Goal: Task Accomplishment & Management: Manage account settings

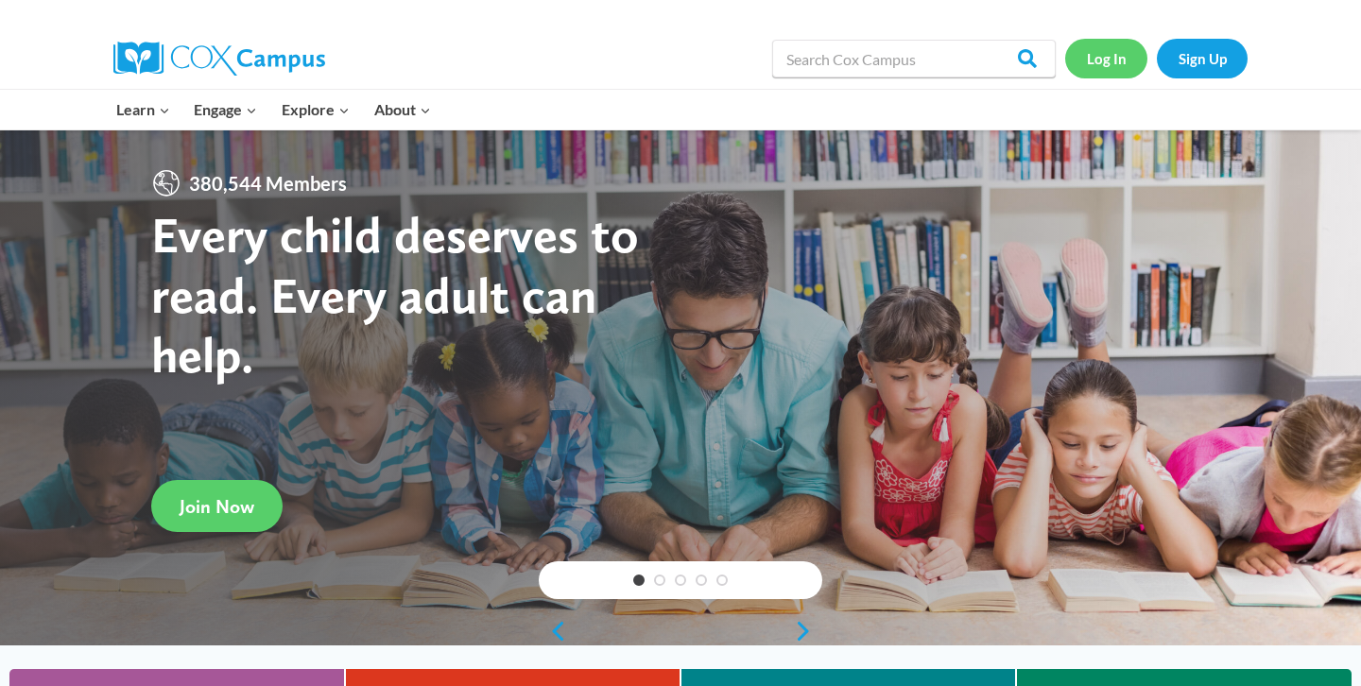
click at [1107, 55] on link "Log In" at bounding box center [1106, 58] width 82 height 39
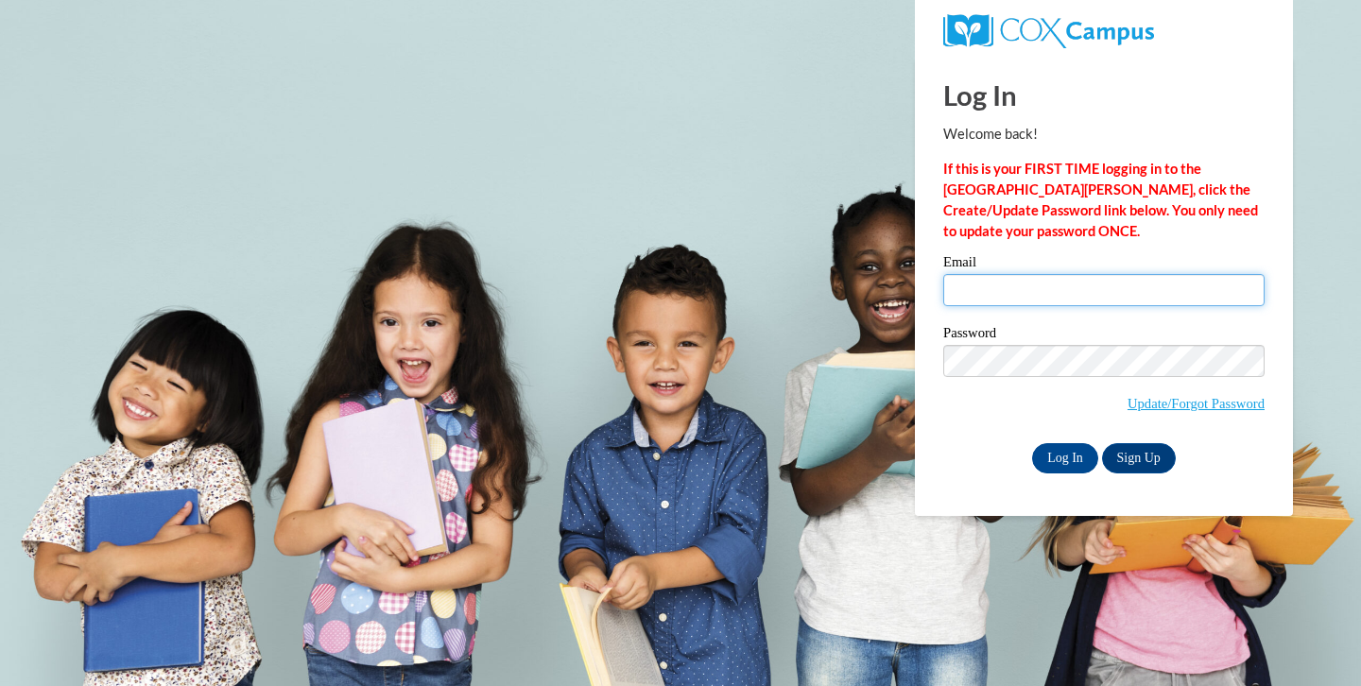
click at [985, 288] on input "Email" at bounding box center [1103, 290] width 321 height 32
type input "[EMAIL_ADDRESS][DOMAIN_NAME]"
